Goal: Find specific page/section

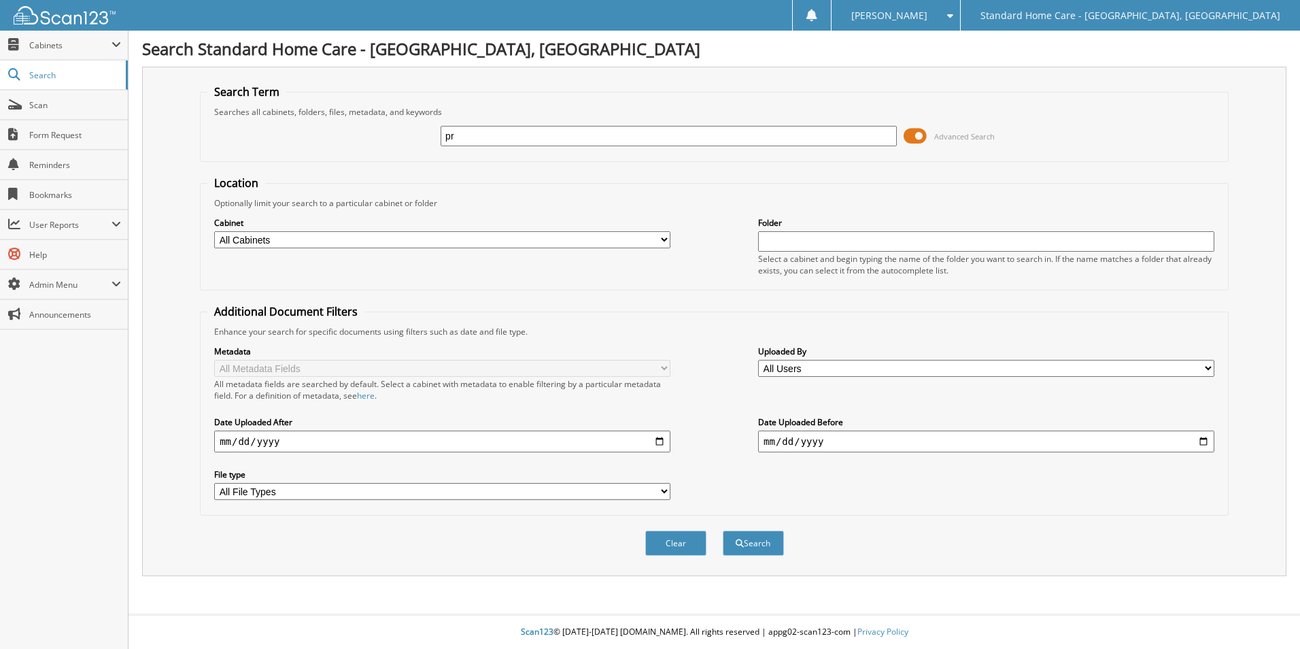
type input "p"
type input "paye"
click at [723, 530] on button "Search" at bounding box center [753, 542] width 61 height 25
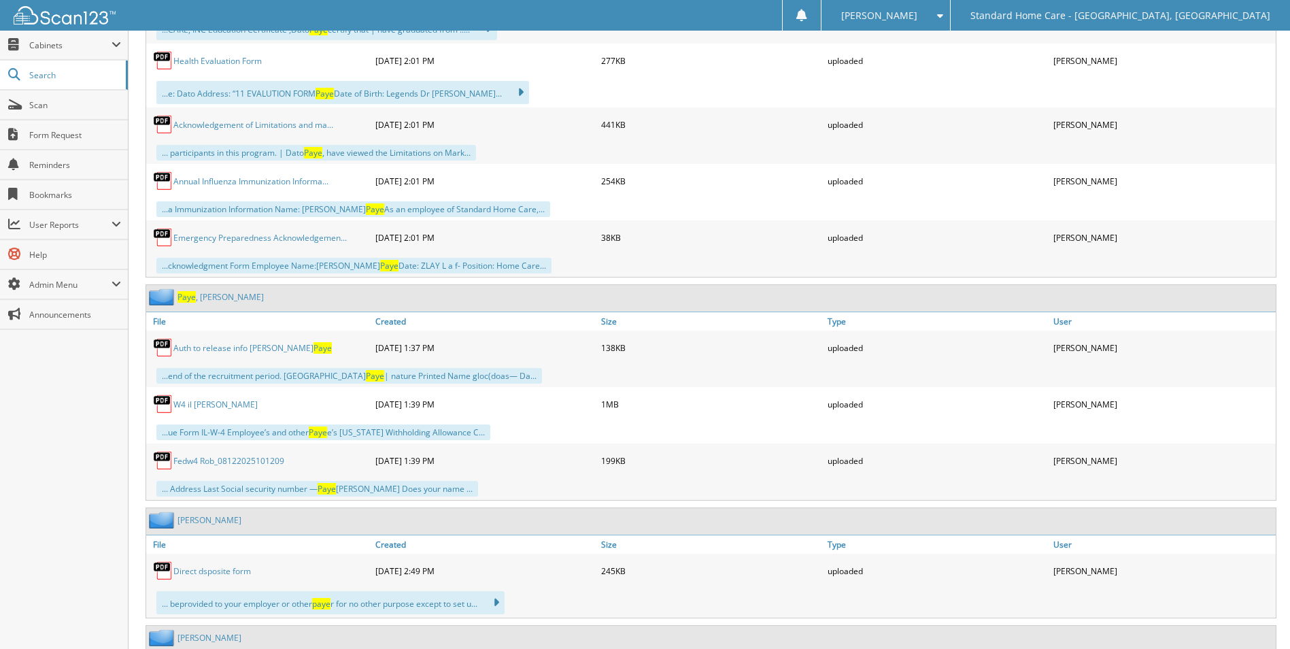
scroll to position [1428, 0]
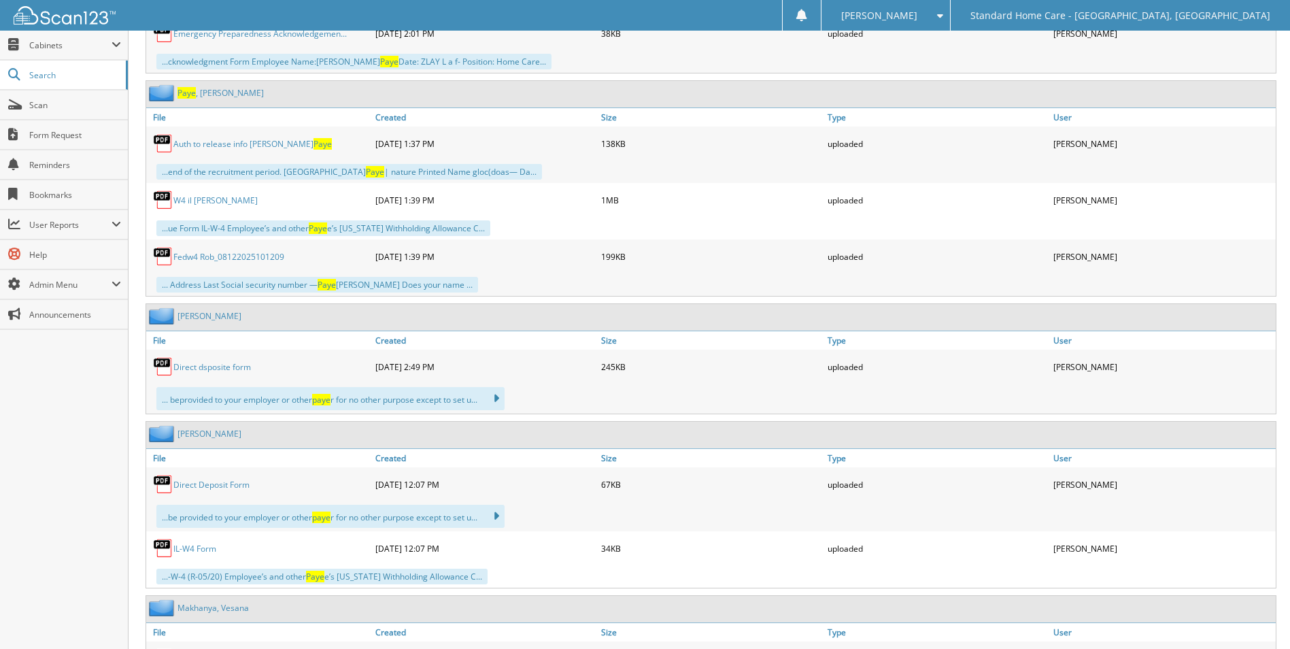
click at [190, 93] on span "Paye" at bounding box center [187, 93] width 18 height 12
